Goal: Obtain resource: Download file/media

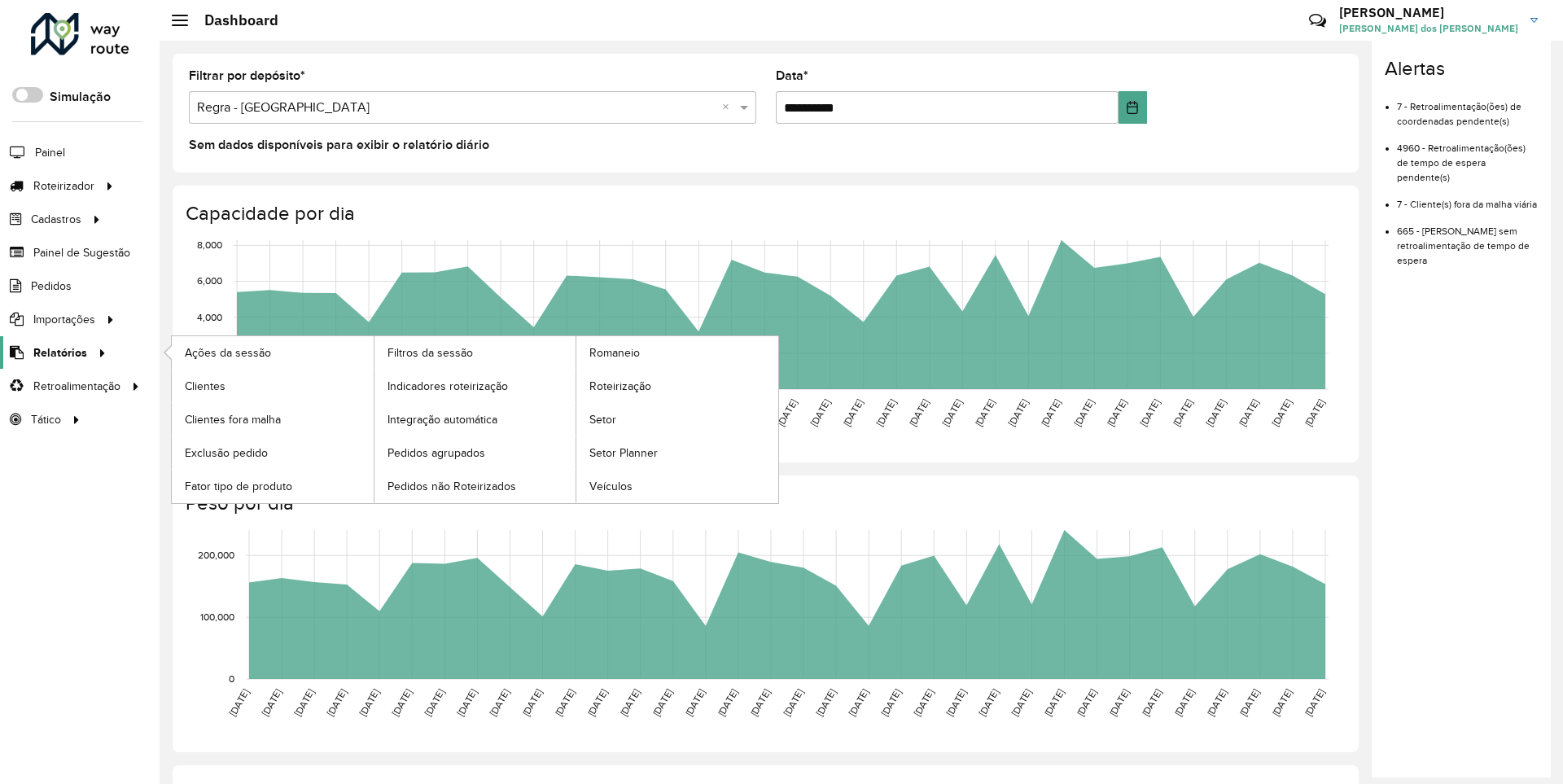
click at [57, 352] on span "Relatórios" at bounding box center [60, 353] width 53 height 18
click at [205, 385] on span "Clientes" at bounding box center [207, 386] width 44 height 18
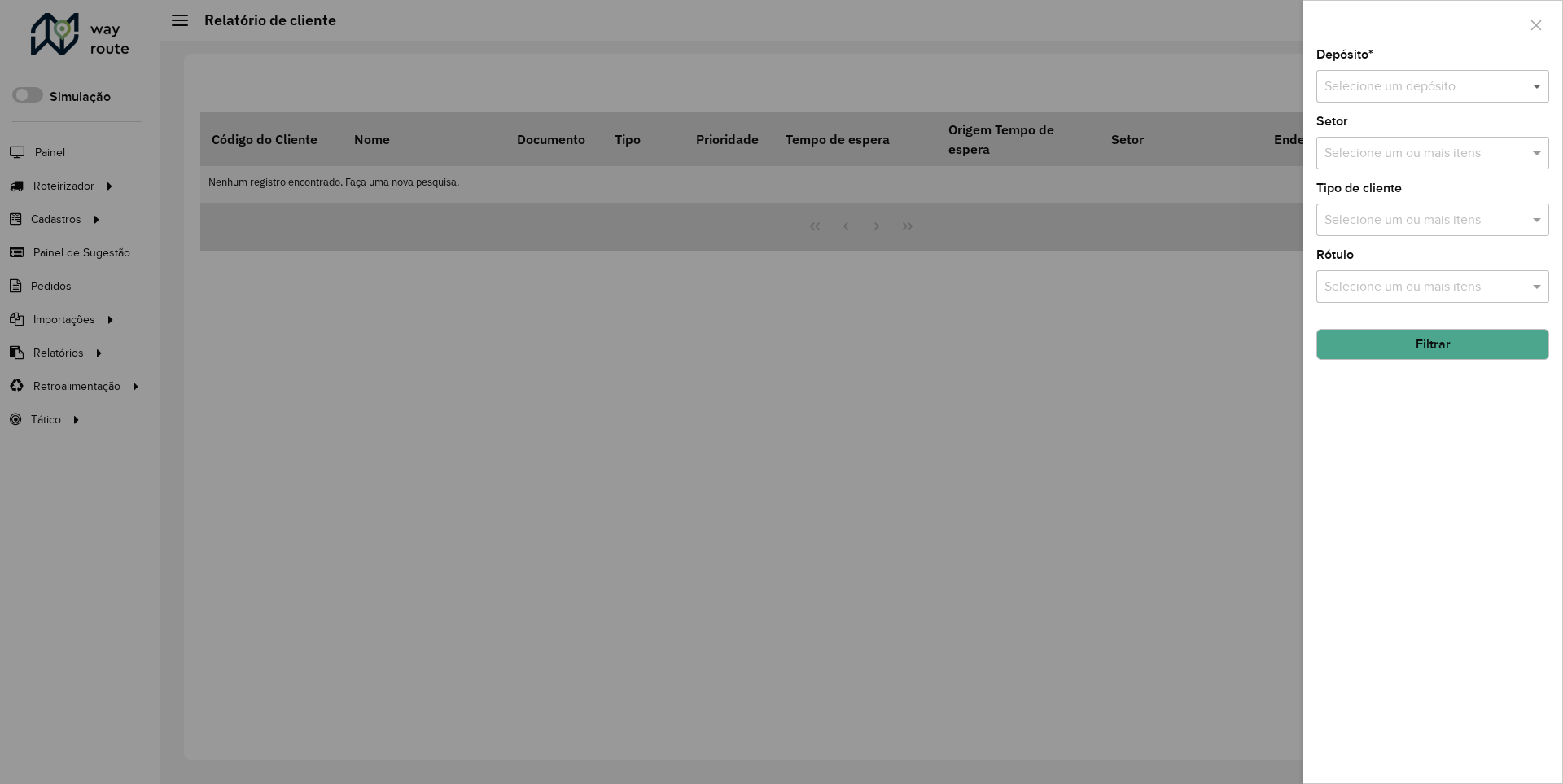
click at [1538, 86] on span at bounding box center [1539, 86] width 20 height 19
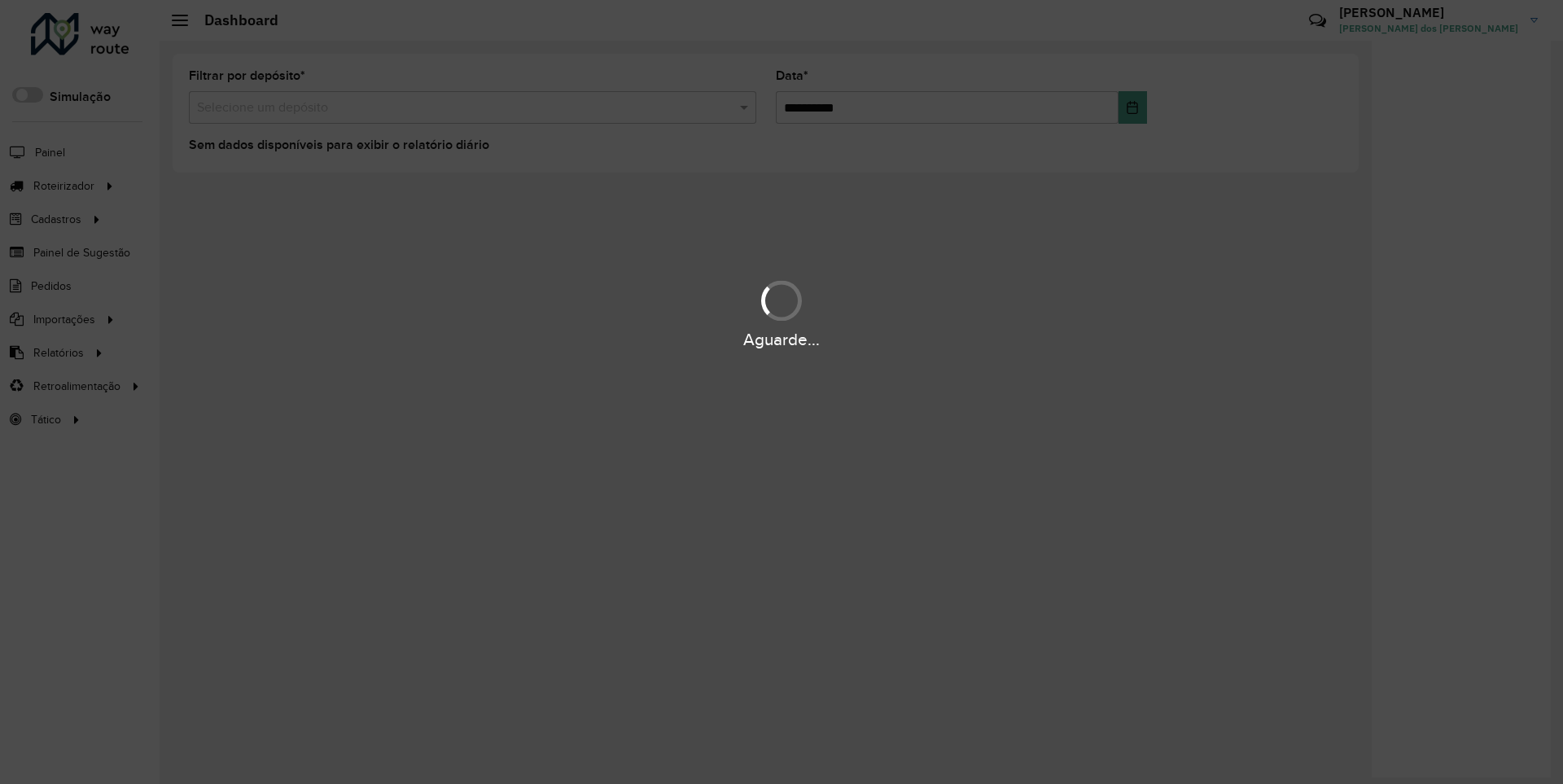
click at [57, 352] on div "Aguarde..." at bounding box center [782, 339] width 1563 height 25
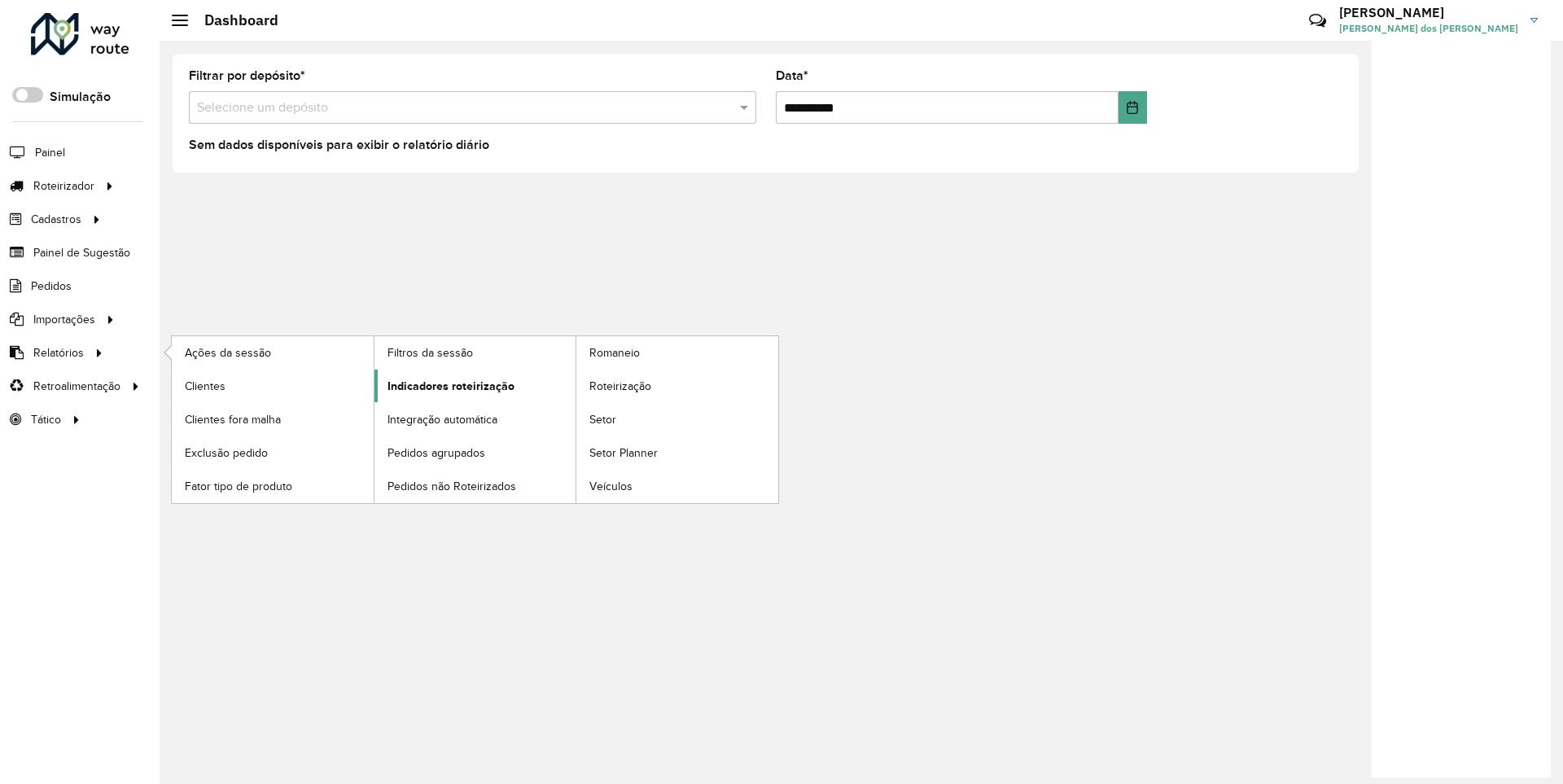
click at [446, 385] on span "Indicadores roteirização" at bounding box center [452, 386] width 127 height 18
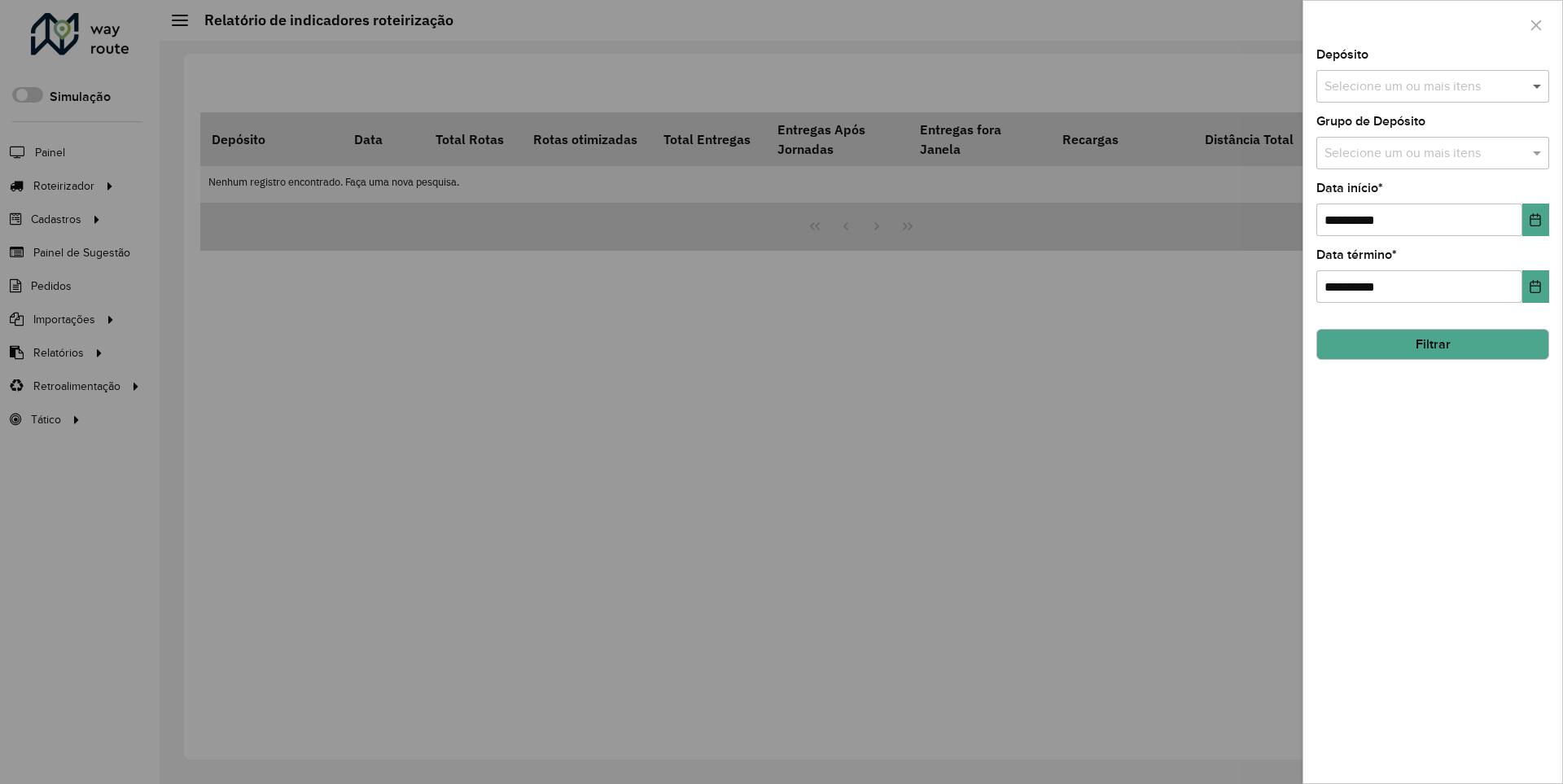
click at [1538, 86] on span at bounding box center [1539, 86] width 20 height 19
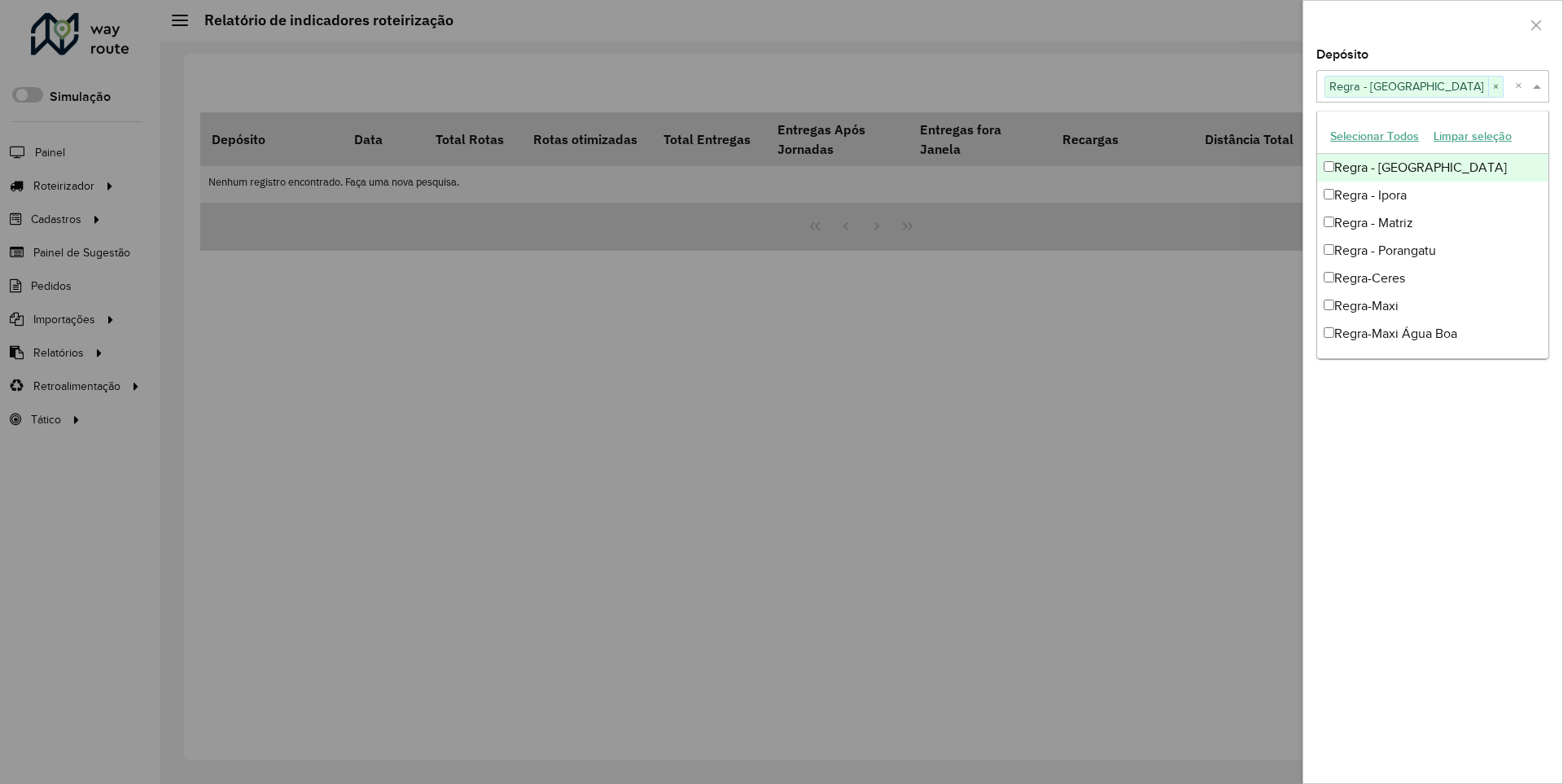
click at [1432, 24] on div at bounding box center [1432, 25] width 259 height 48
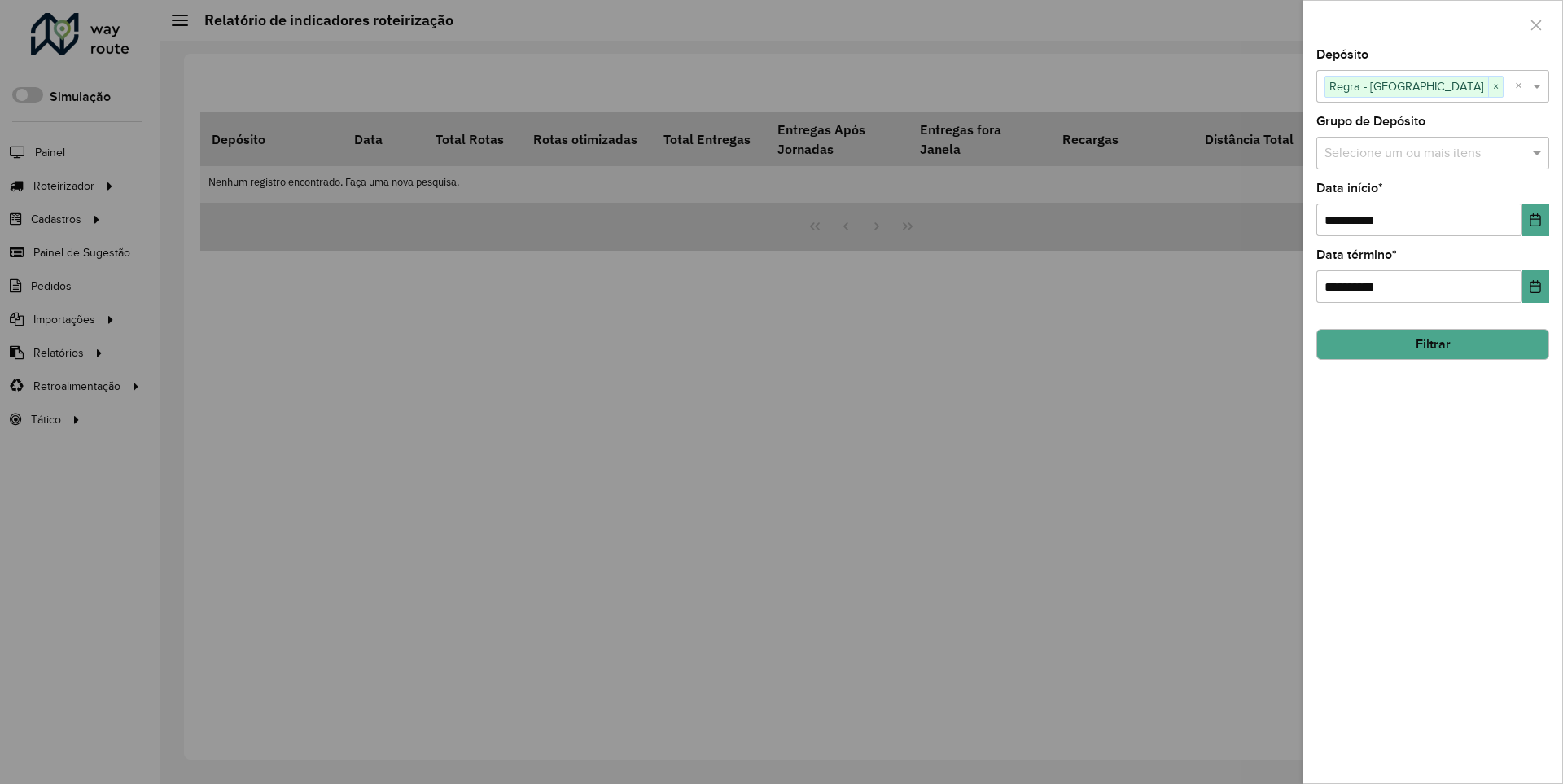
click at [1534, 219] on icon "Choose Date" at bounding box center [1535, 219] width 10 height 13
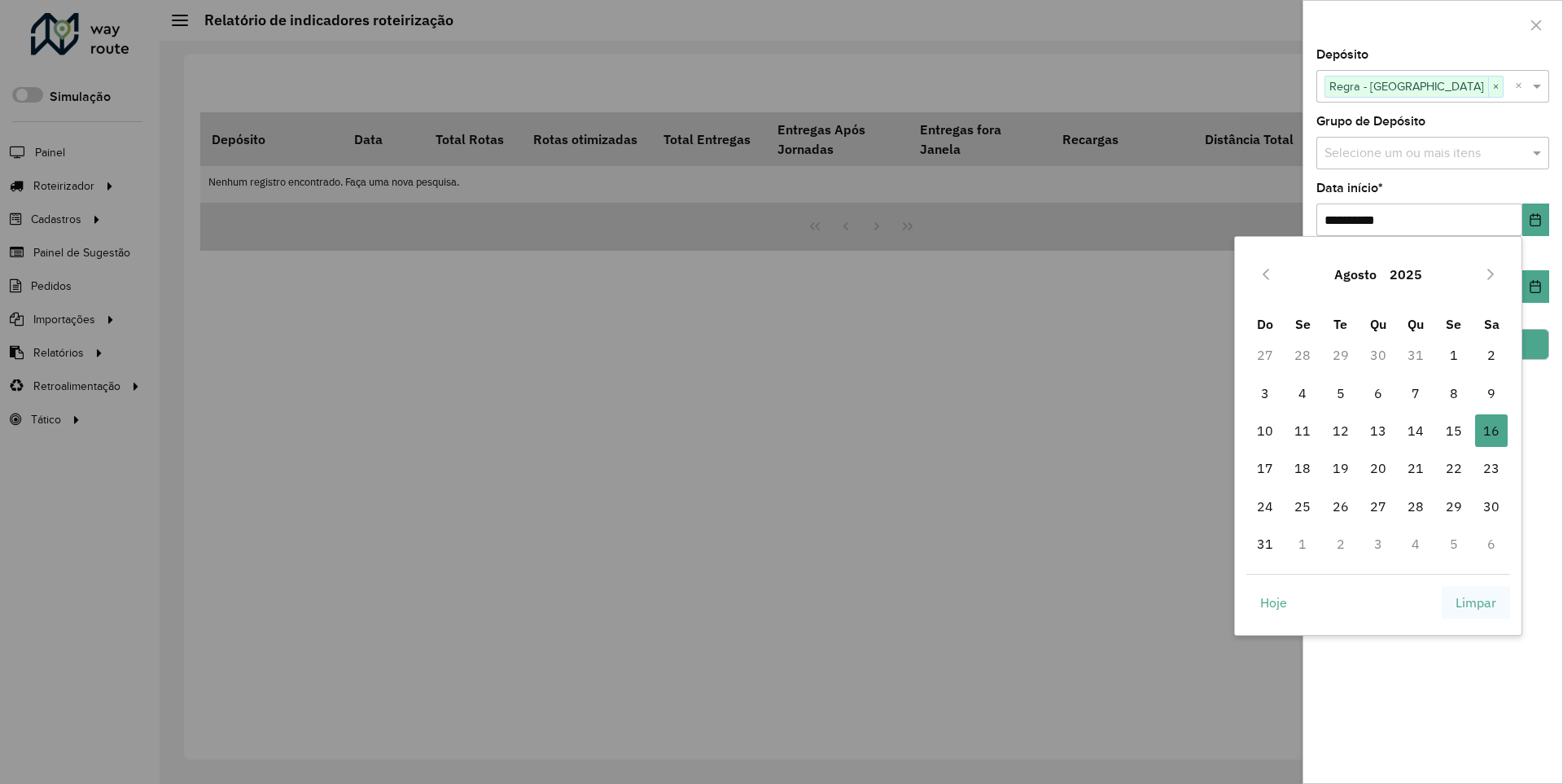
click at [1476, 602] on span "Limpar" at bounding box center [1476, 602] width 41 height 19
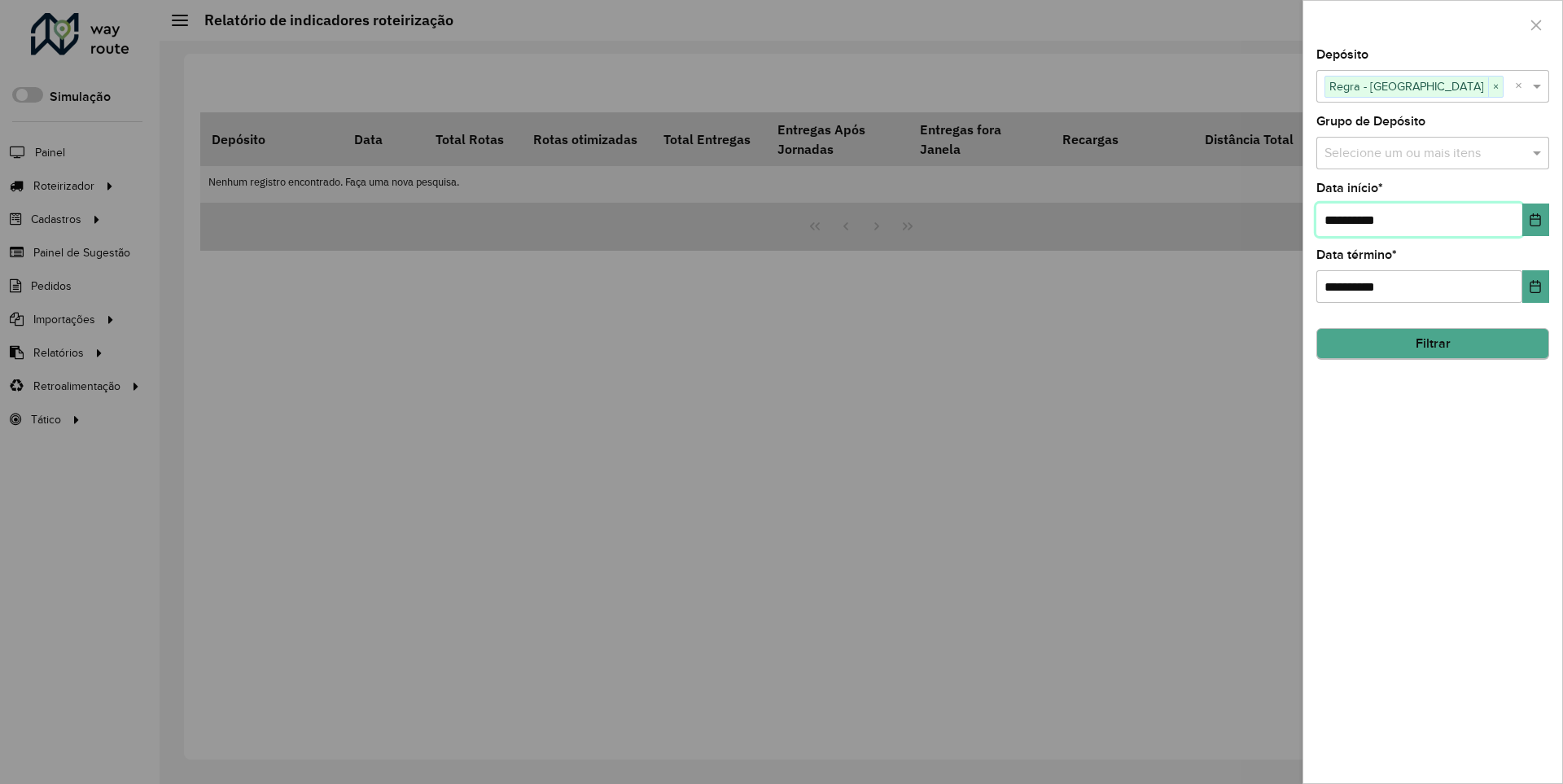
type input "**********"
click at [1432, 344] on button "Filtrar" at bounding box center [1433, 345] width 233 height 31
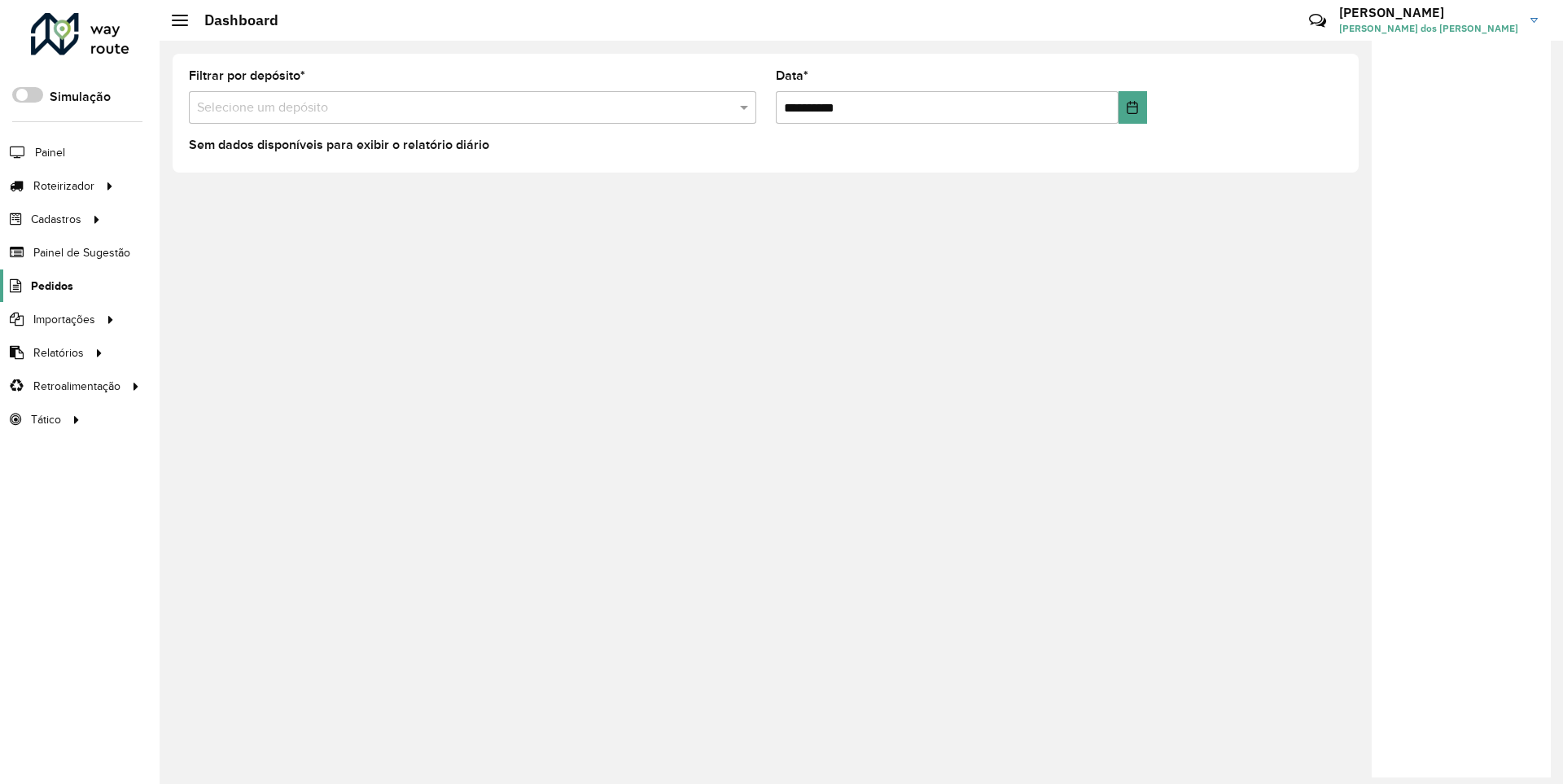
click at [51, 285] on span "Pedidos" at bounding box center [53, 286] width 42 height 18
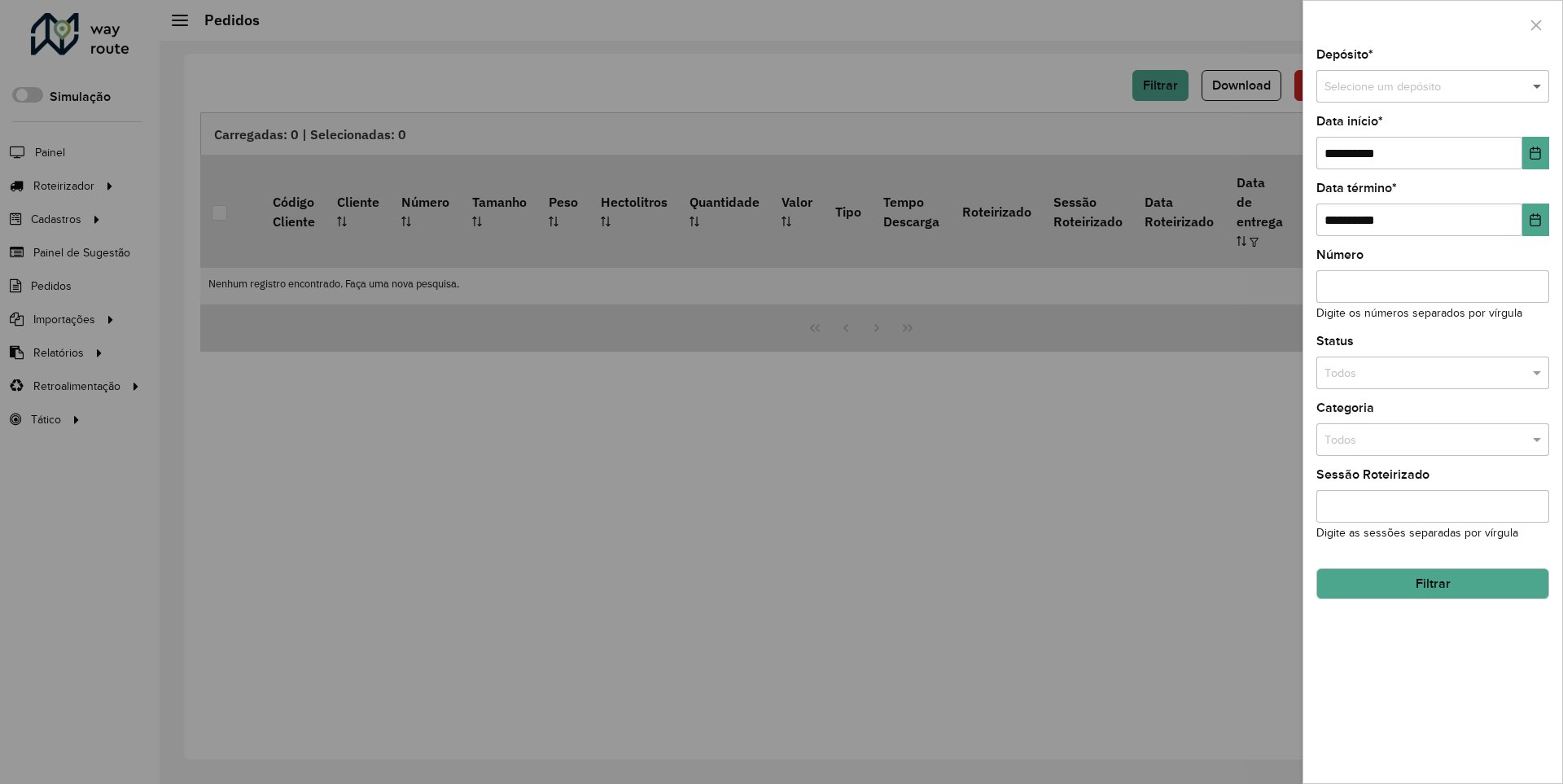
click at [1538, 87] on span at bounding box center [1539, 87] width 20 height 18
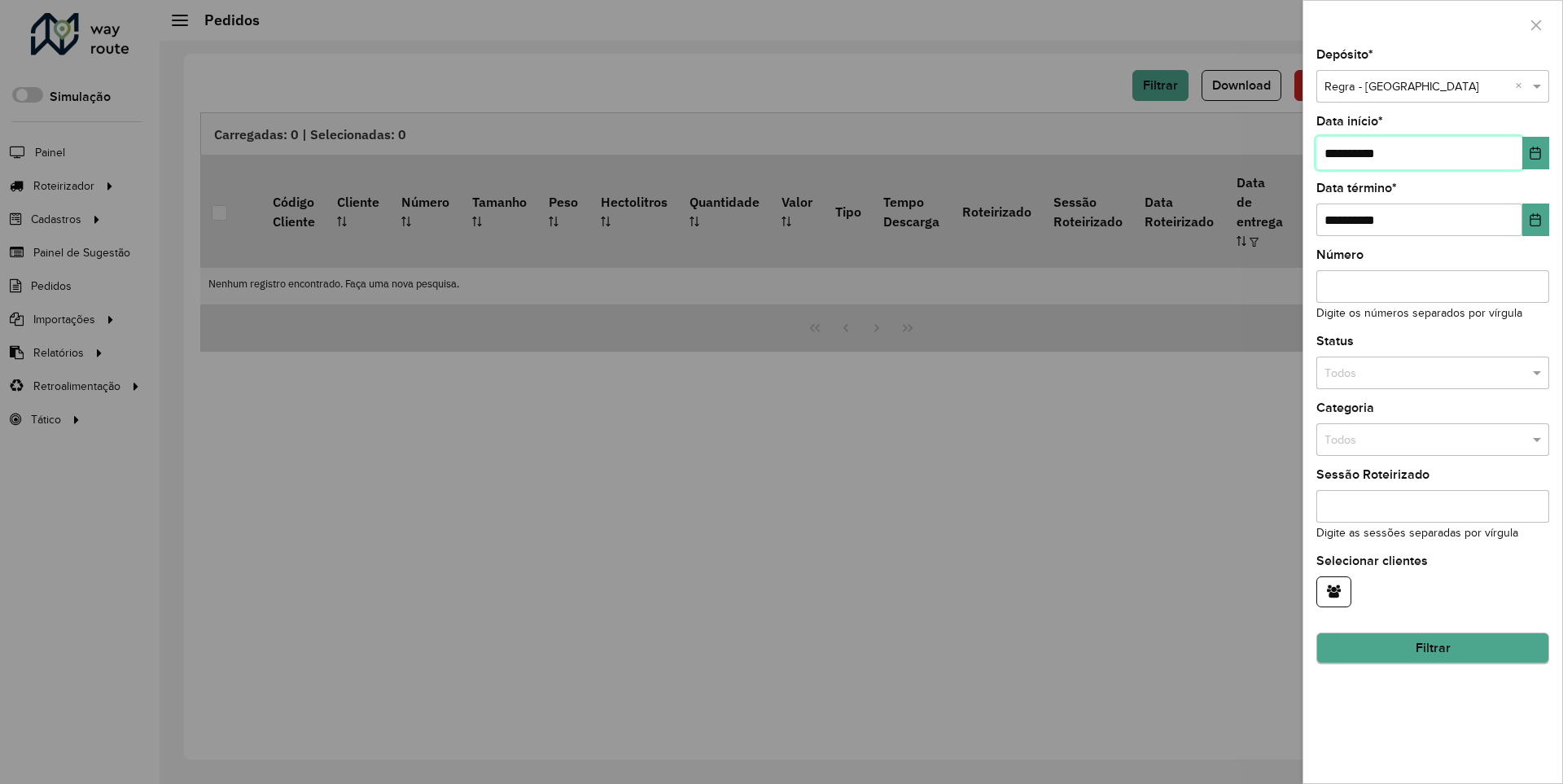
type input "**********"
click at [1432, 648] on button "Filtrar" at bounding box center [1433, 649] width 233 height 31
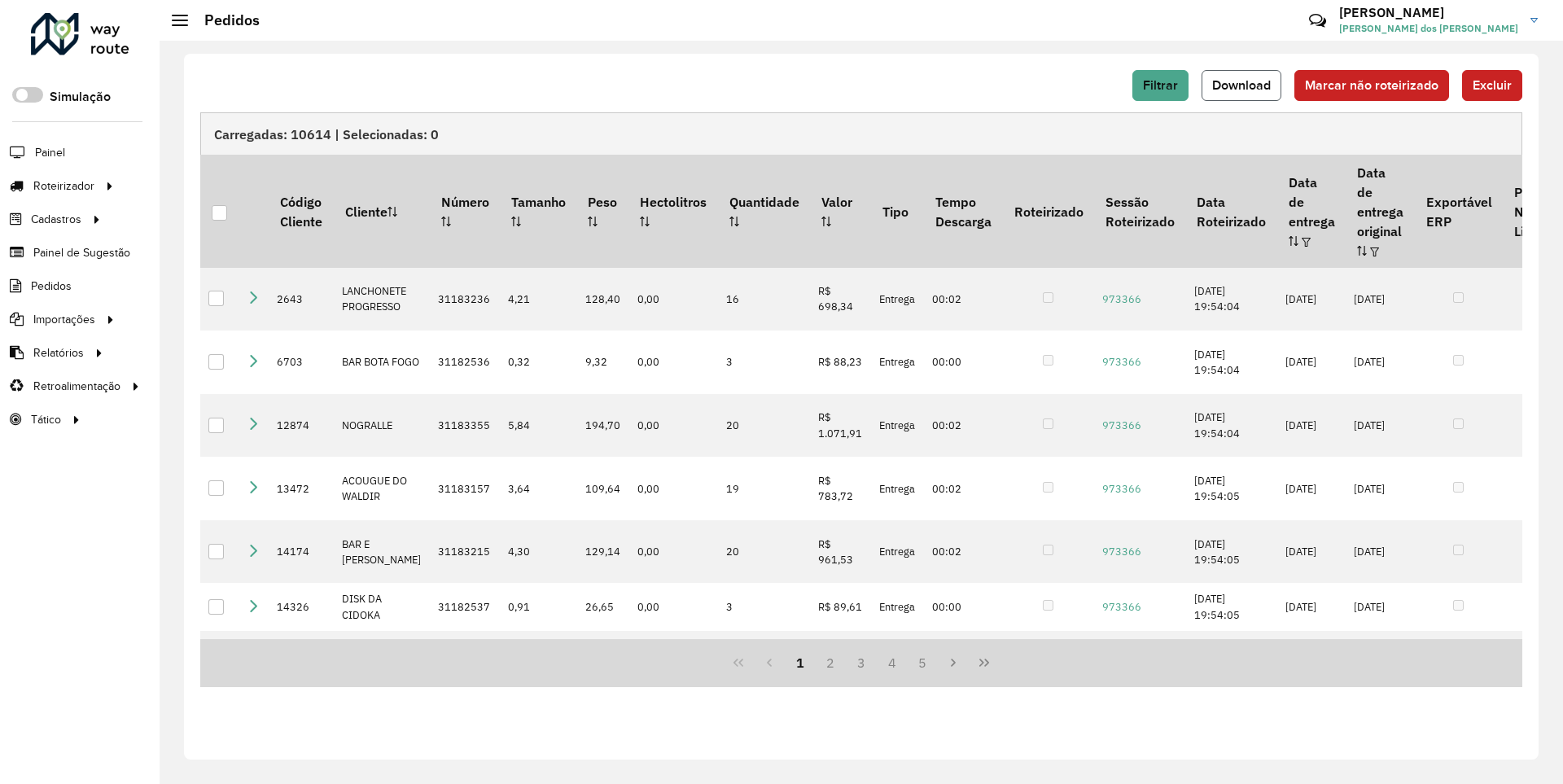
click at [1243, 85] on span "Download" at bounding box center [1242, 85] width 59 height 14
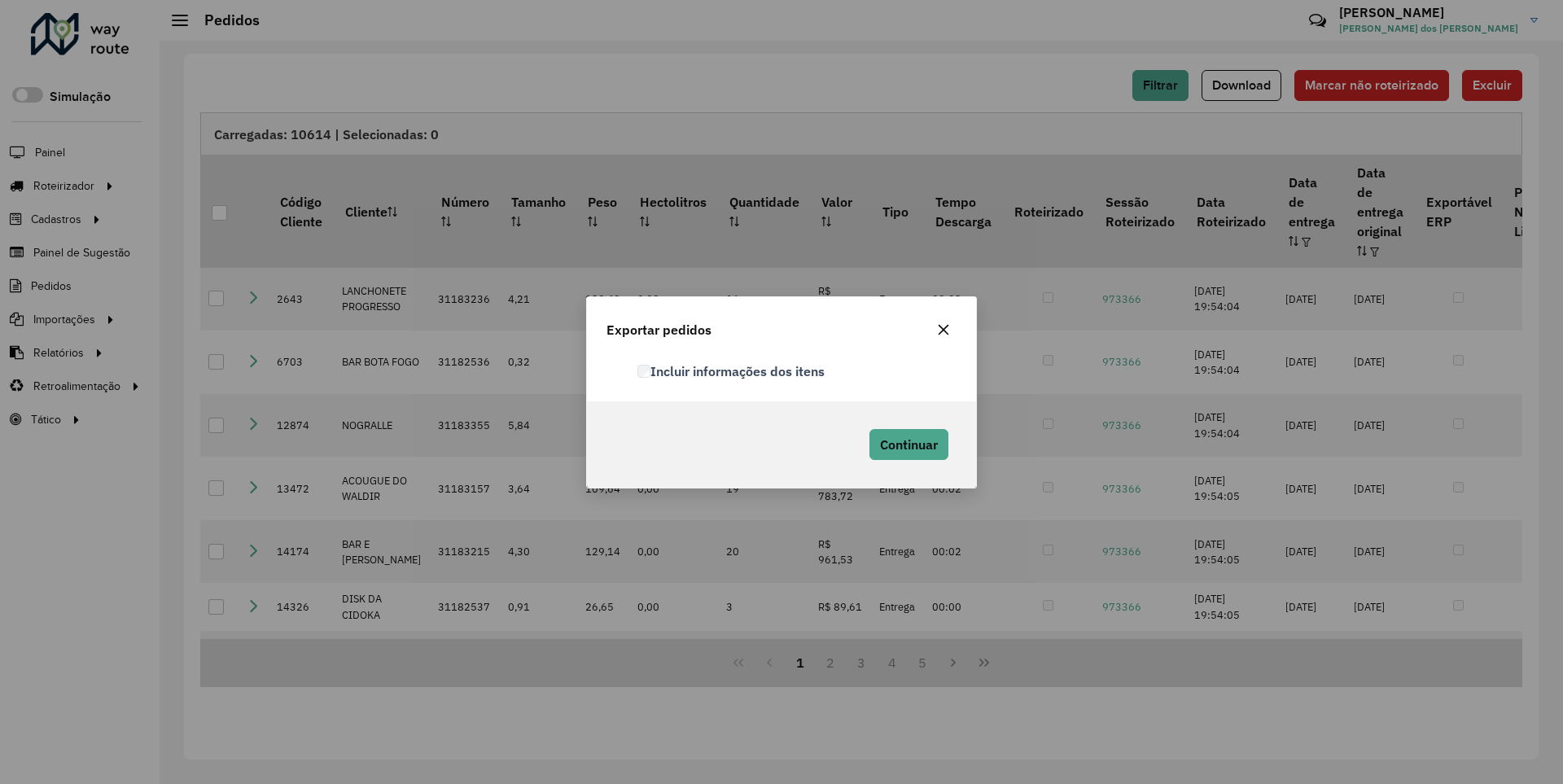
click at [732, 370] on label "Incluir informações dos itens" at bounding box center [731, 370] width 187 height 19
click at [907, 444] on span "Continuar" at bounding box center [909, 445] width 58 height 17
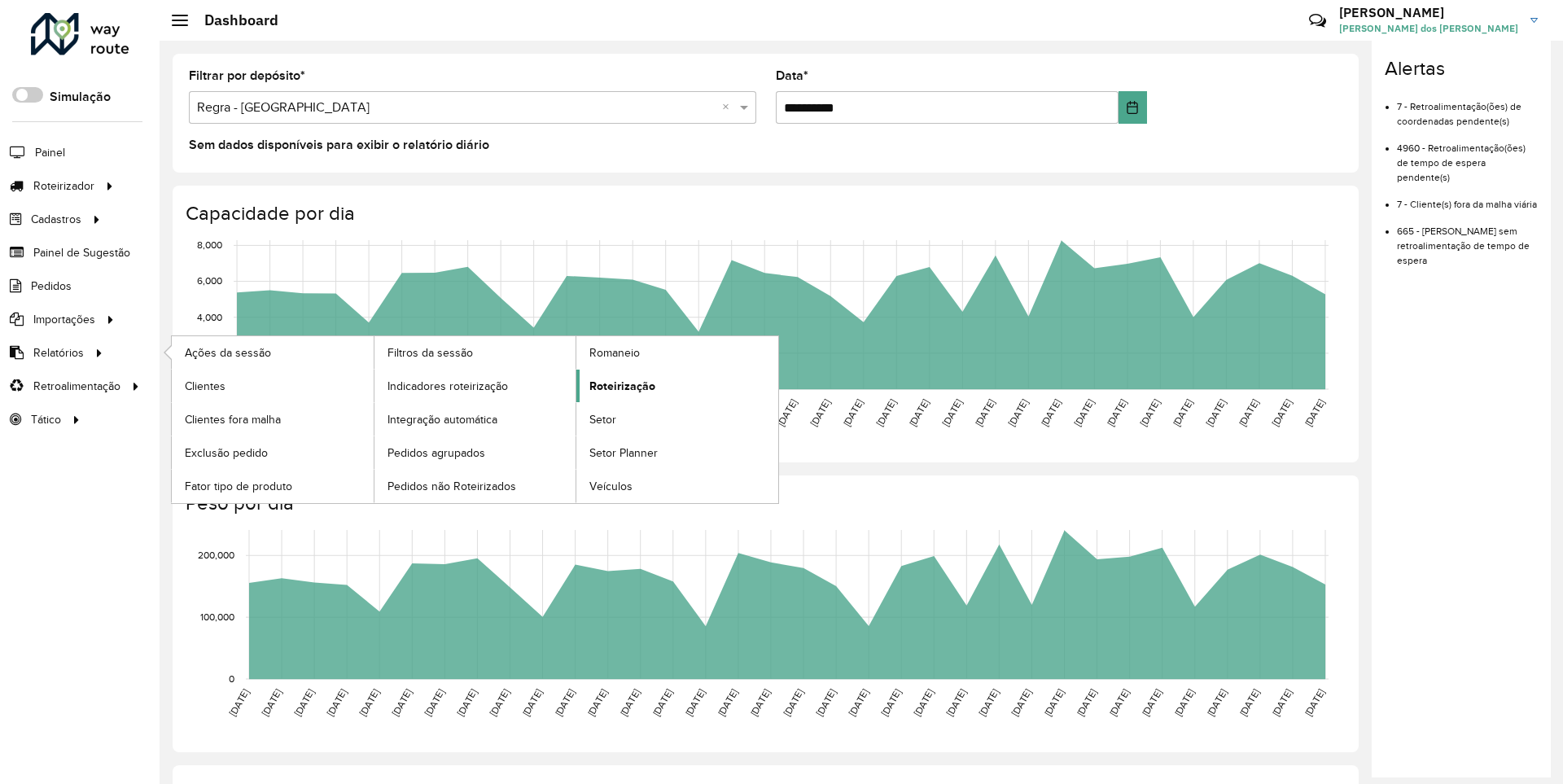
click at [619, 385] on span "Roteirização" at bounding box center [623, 386] width 66 height 18
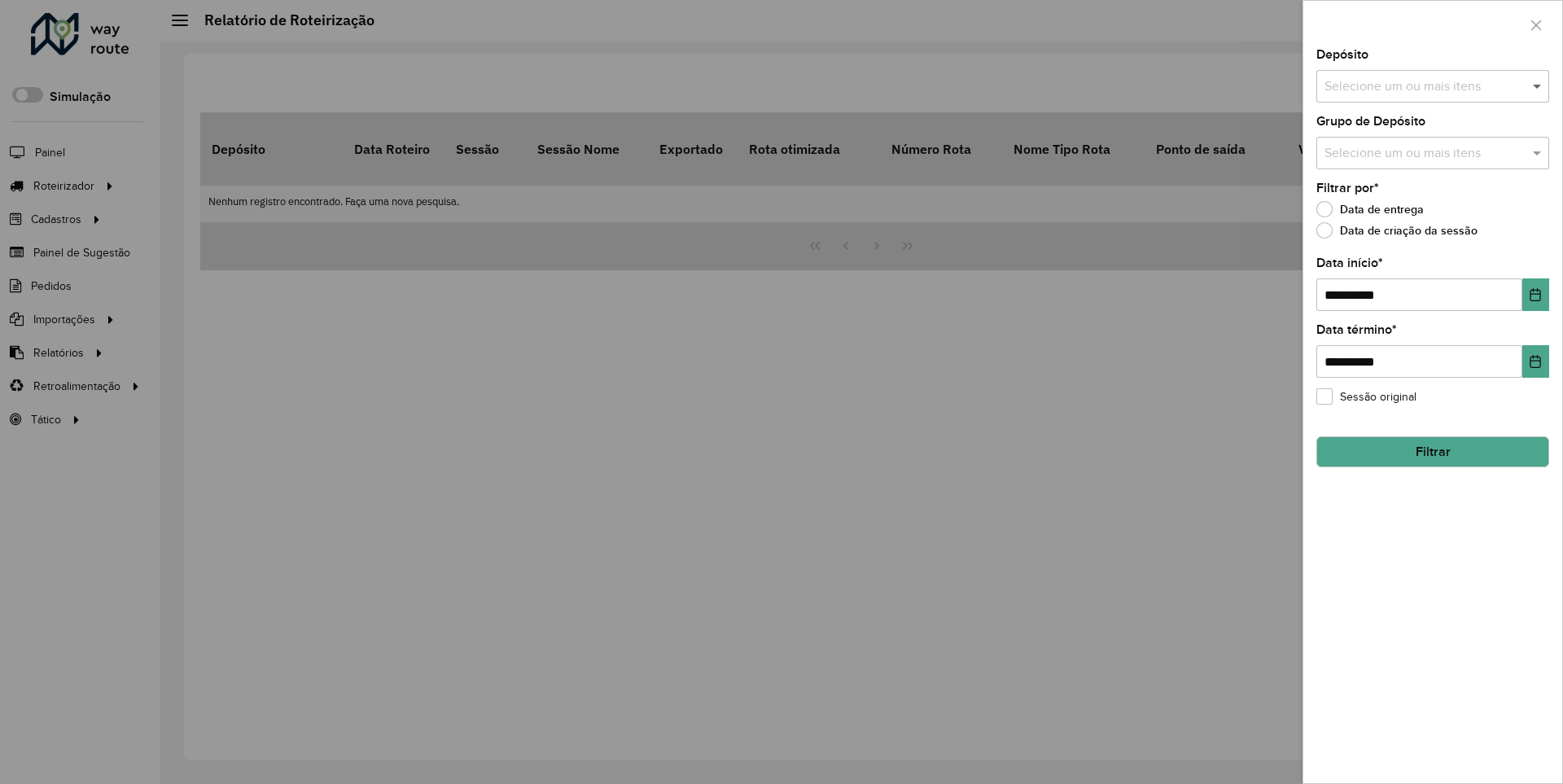
click at [1538, 86] on span at bounding box center [1539, 86] width 20 height 19
click at [1534, 294] on icon "Choose Date" at bounding box center [1535, 295] width 10 height 13
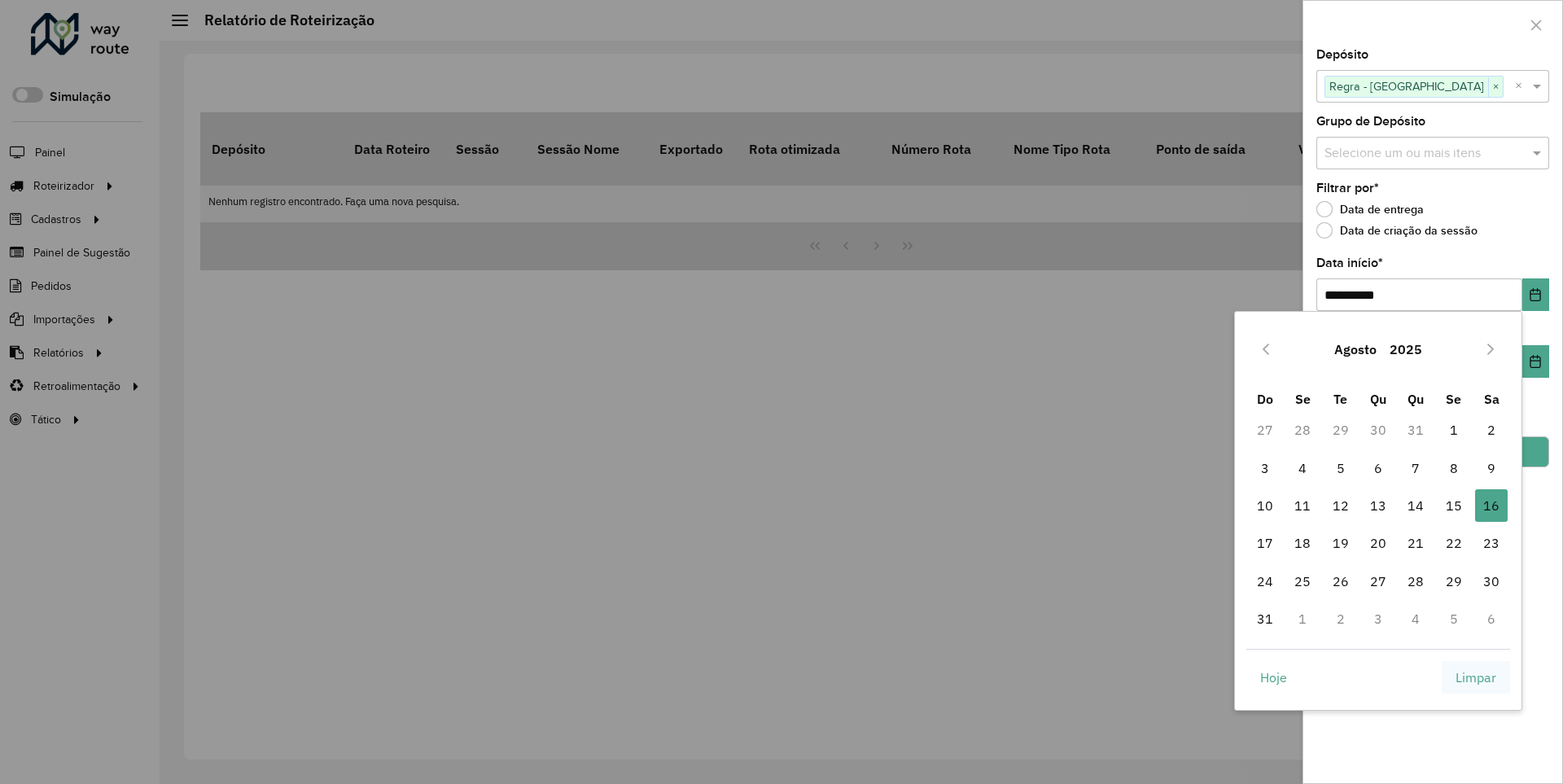
click at [1476, 676] on span "Limpar" at bounding box center [1476, 676] width 41 height 19
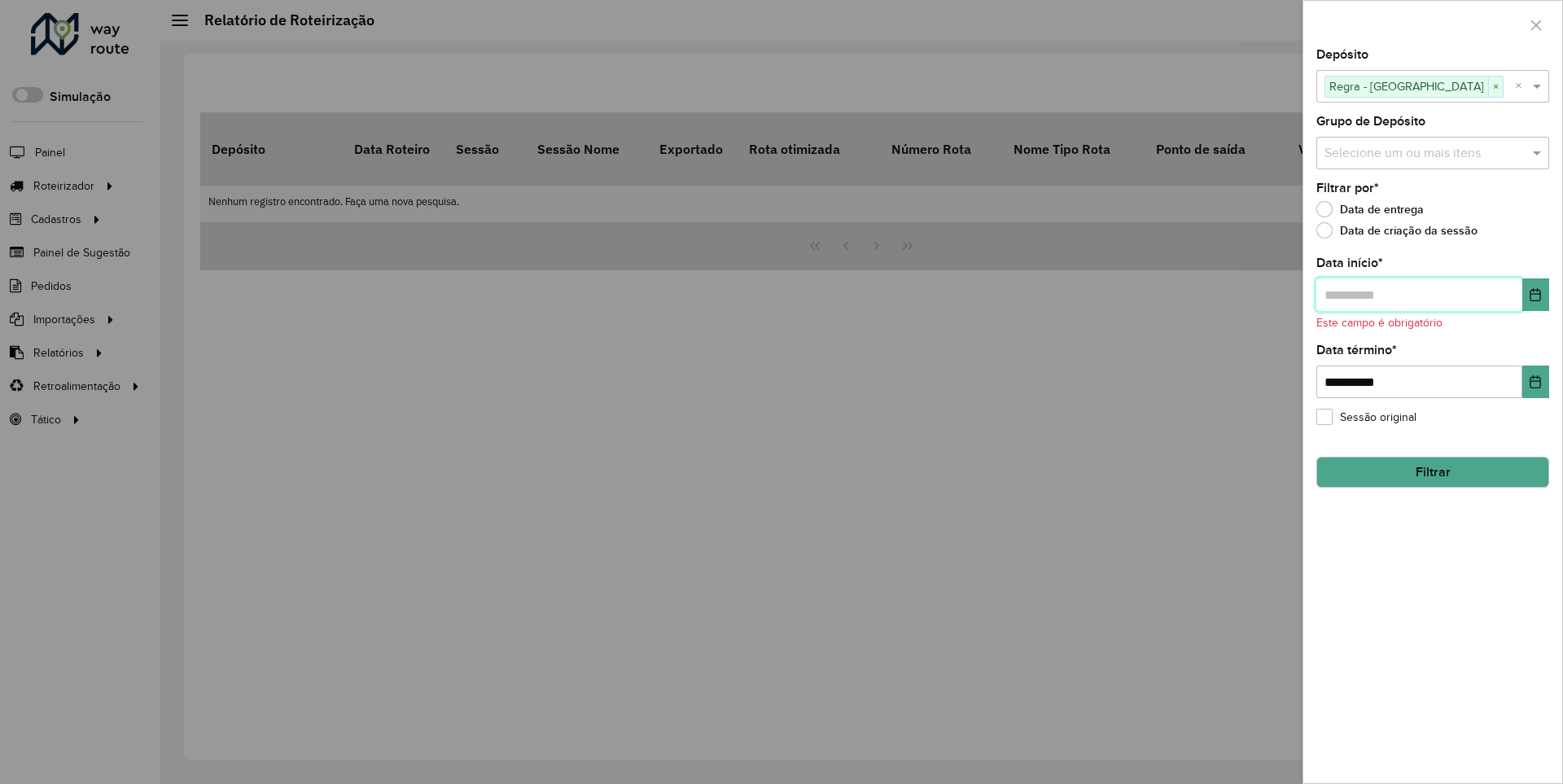
click at [1418, 294] on input "text" at bounding box center [1420, 294] width 206 height 32
type input "**********"
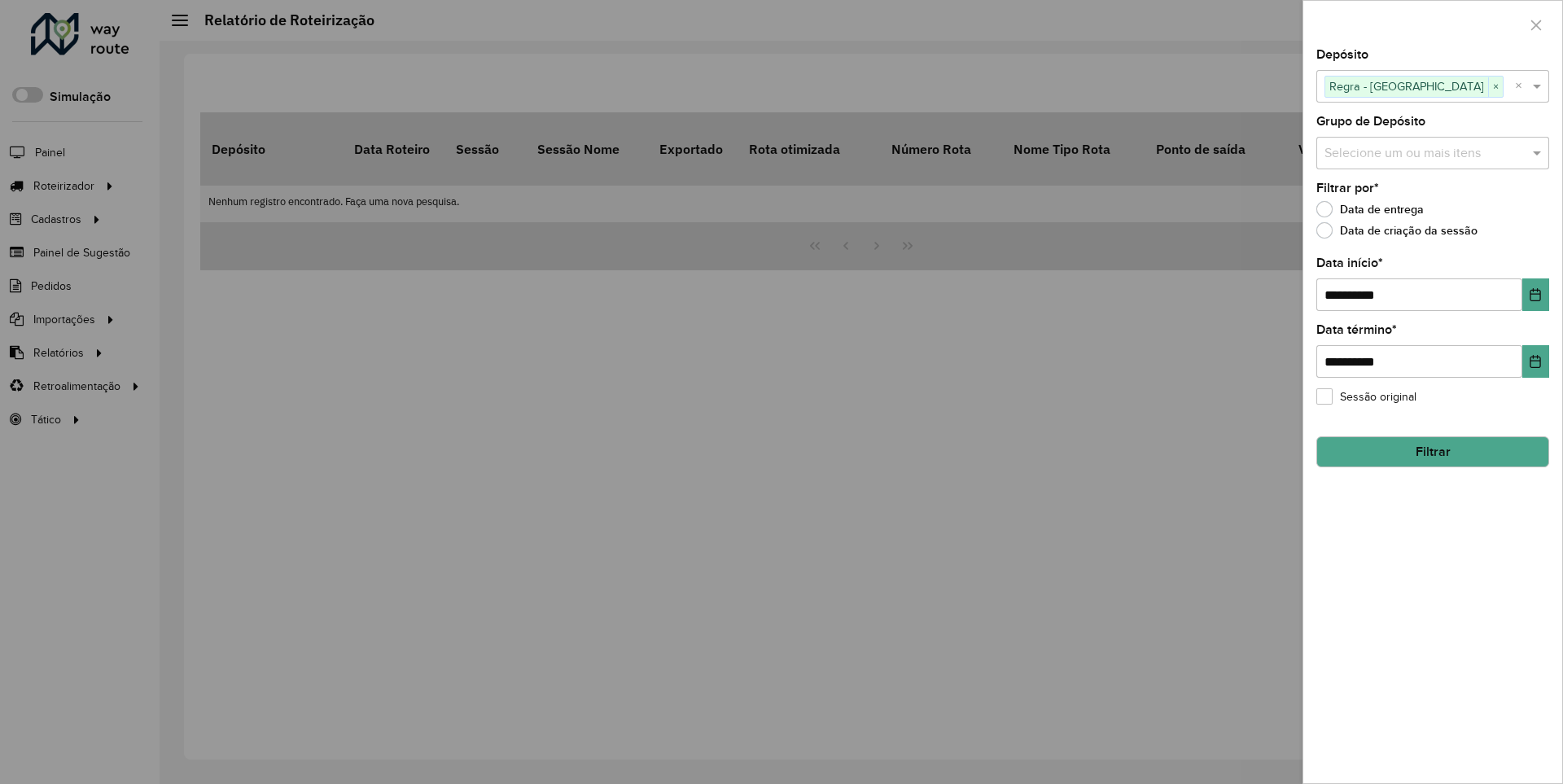
click at [1432, 451] on button "Filtrar" at bounding box center [1433, 452] width 233 height 31
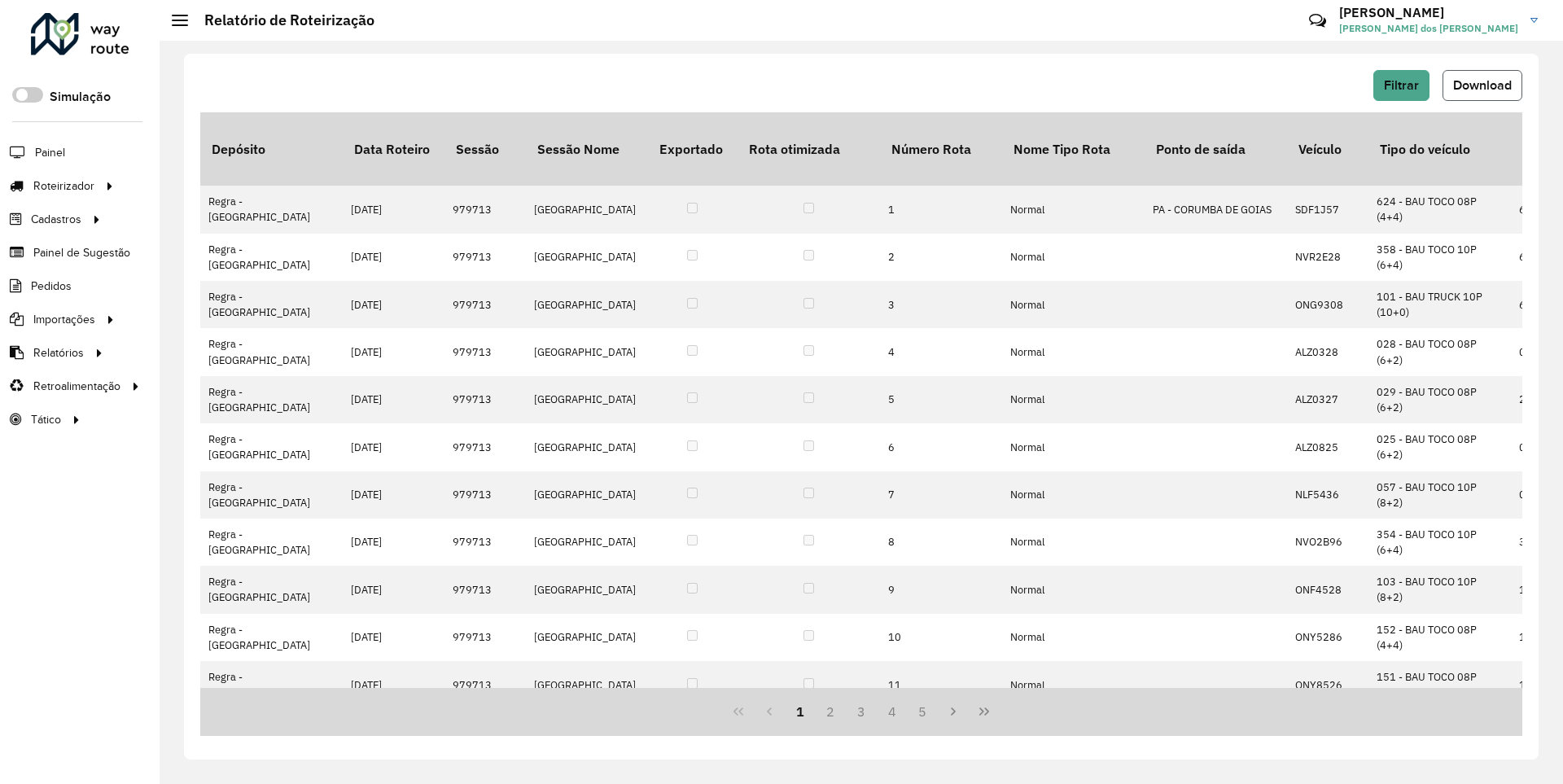
click at [1481, 85] on span "Download" at bounding box center [1483, 85] width 59 height 14
